Goal: Transaction & Acquisition: Purchase product/service

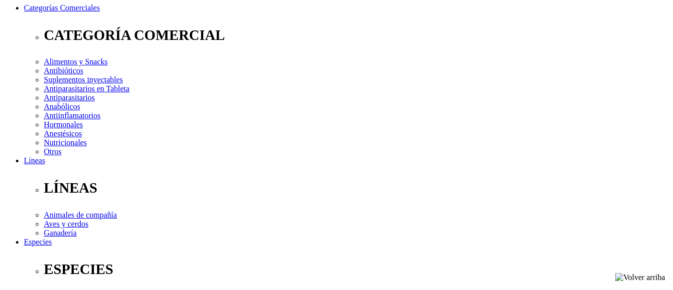
scroll to position [199, 0]
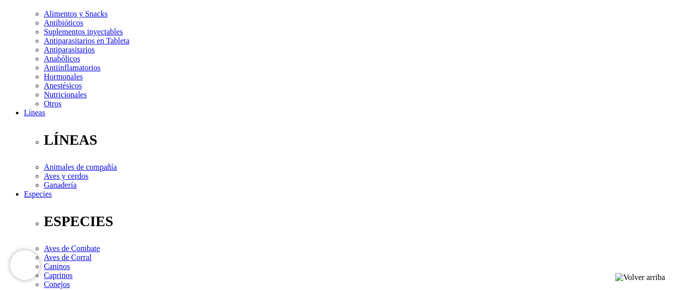
scroll to position [149, 0]
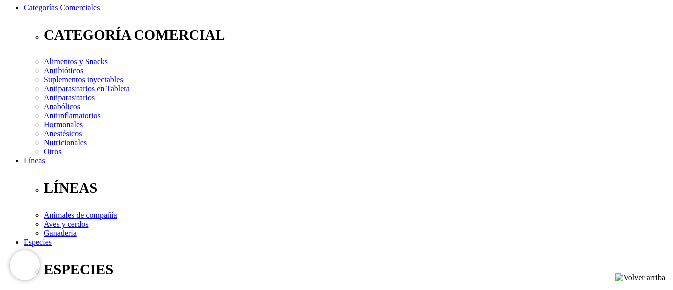
select select "3"
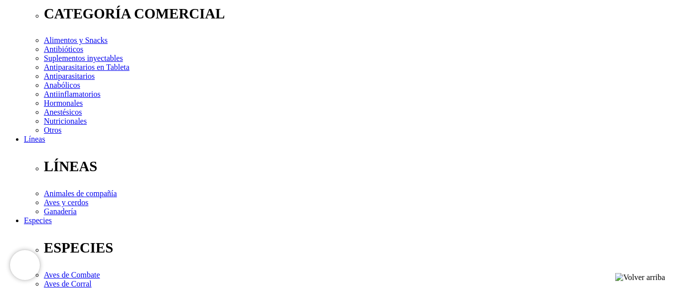
scroll to position [149, 0]
